Goal: Navigation & Orientation: Find specific page/section

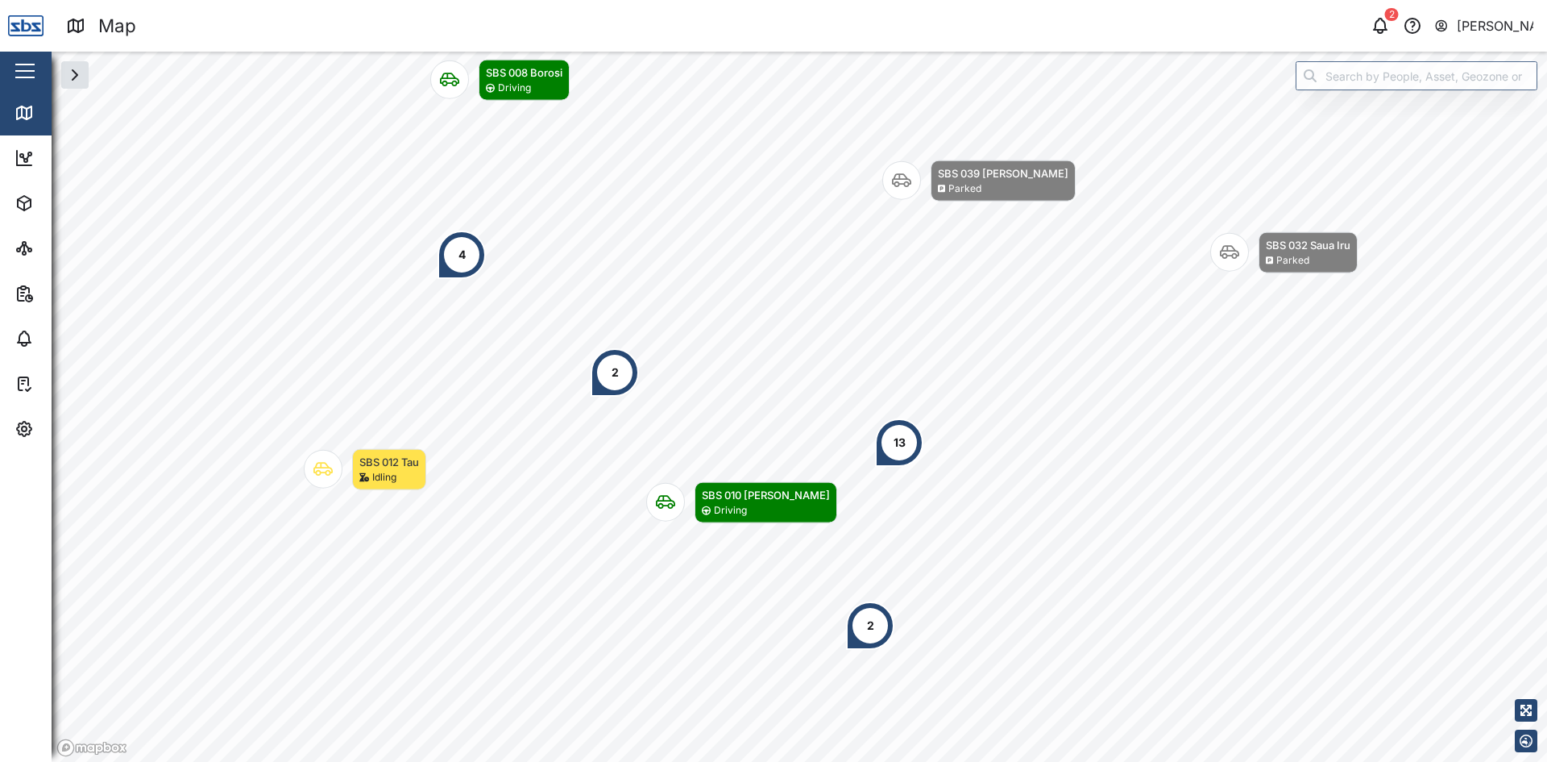
click at [877, 637] on div "2" at bounding box center [870, 625] width 48 height 48
click at [899, 442] on div "13" at bounding box center [900, 443] width 12 height 18
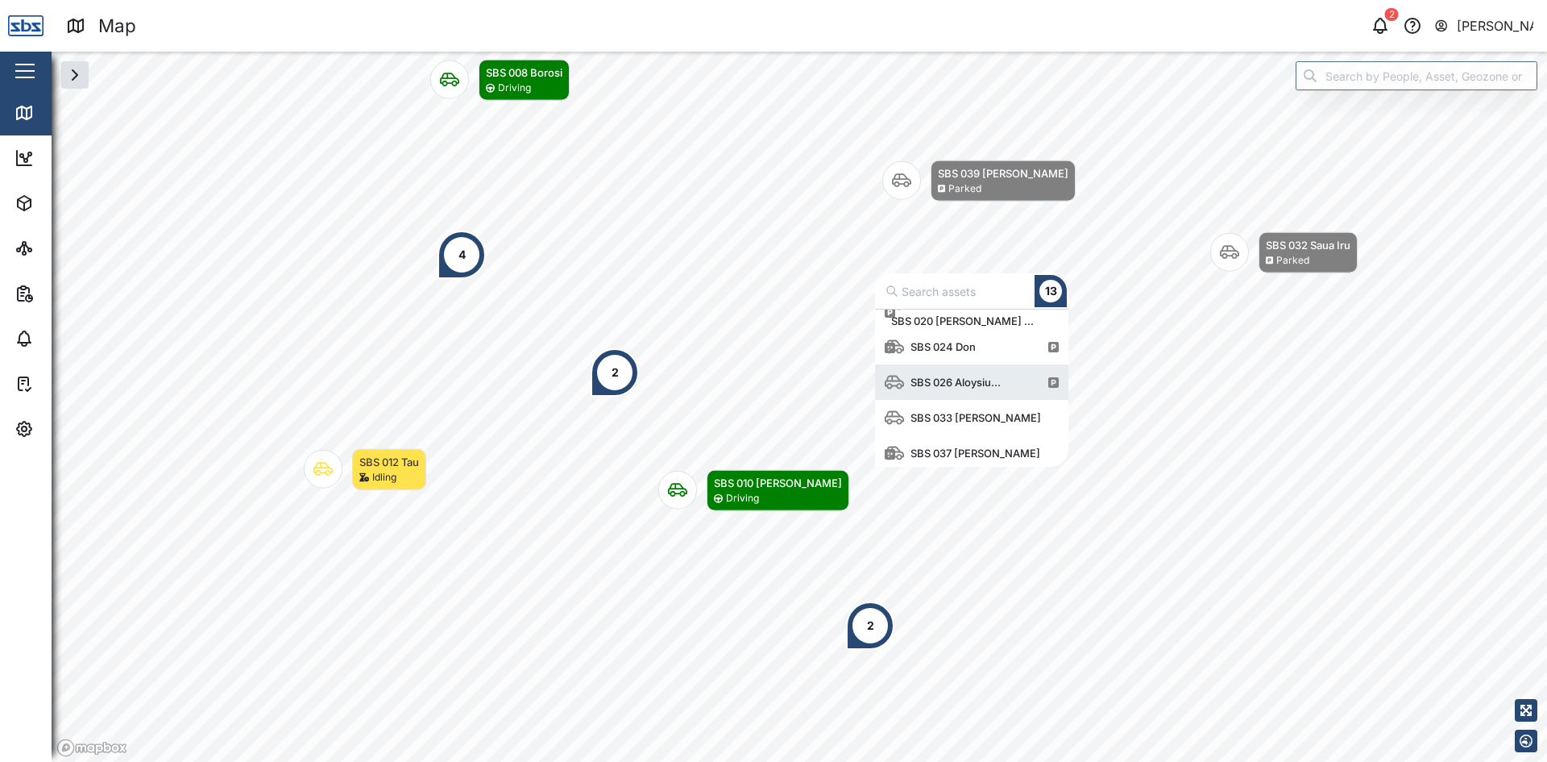
scroll to position [304, 0]
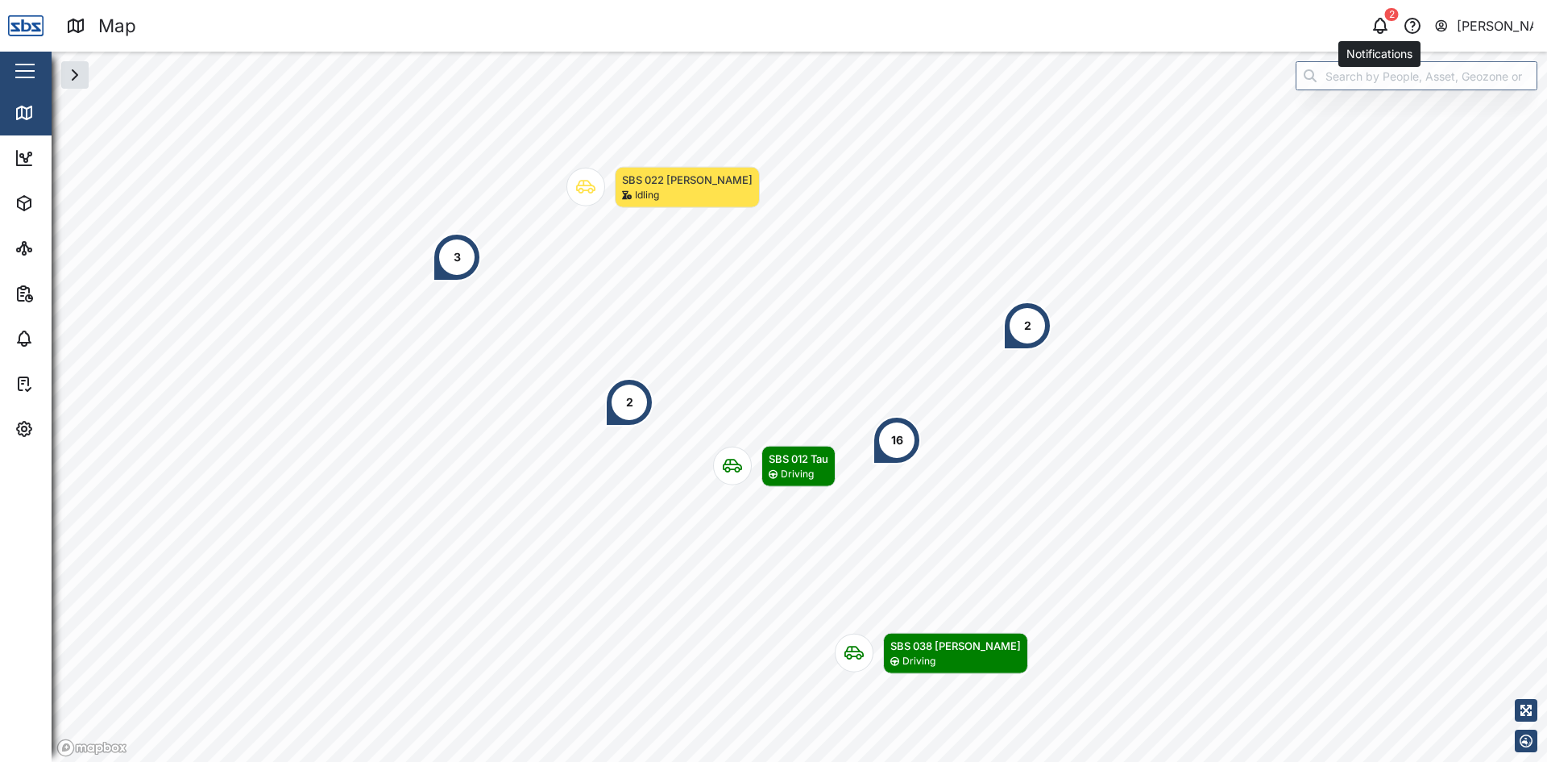
click at [1384, 25] on icon "button" at bounding box center [1380, 24] width 13 height 11
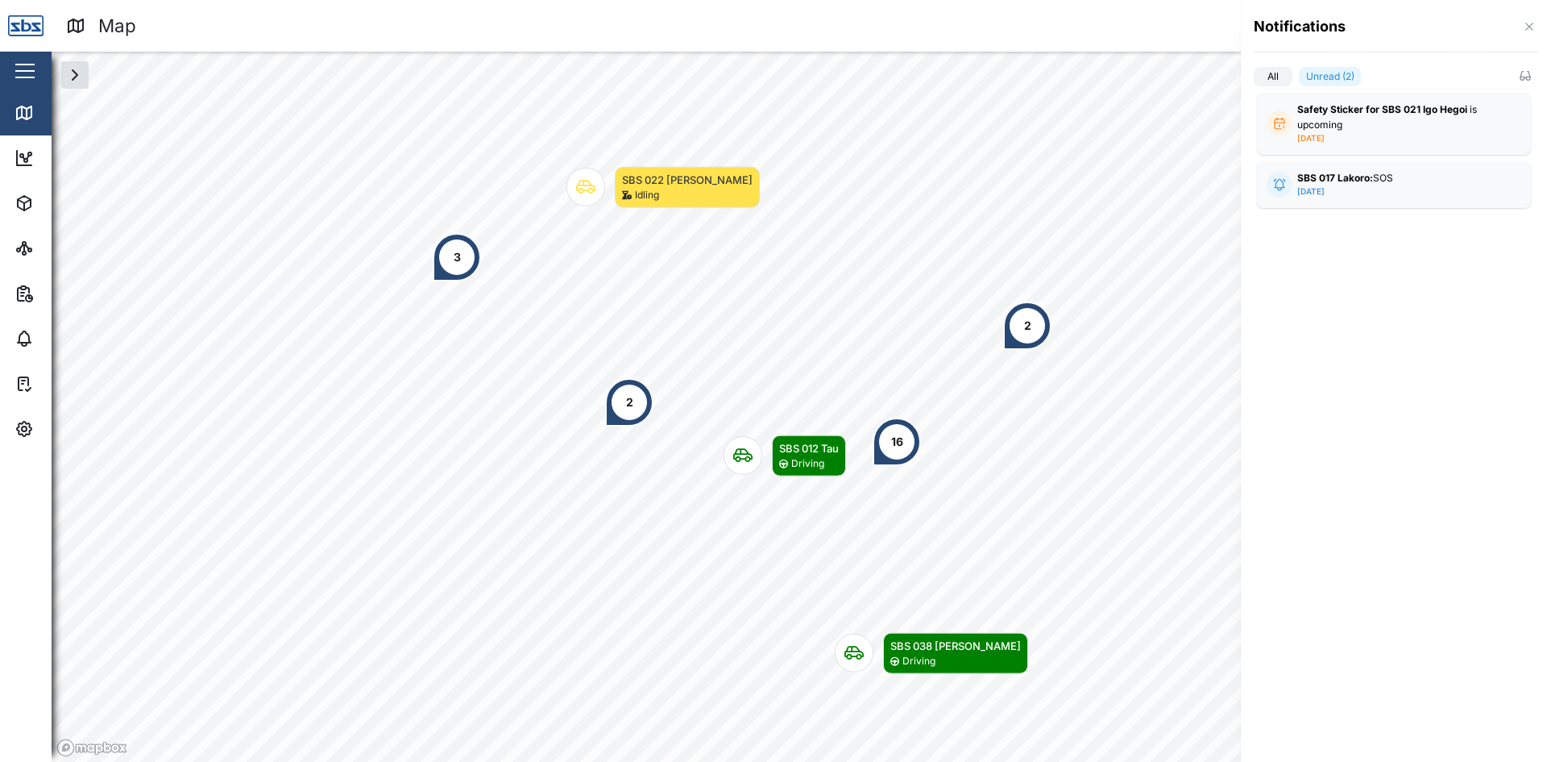
click at [1037, 163] on div at bounding box center [773, 381] width 1547 height 762
